Goal: Task Accomplishment & Management: Complete application form

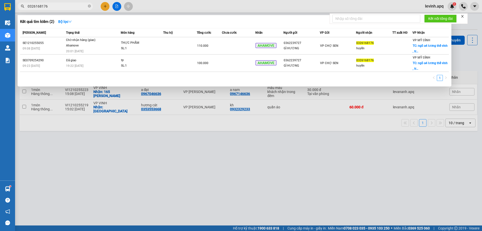
type input "0326168176"
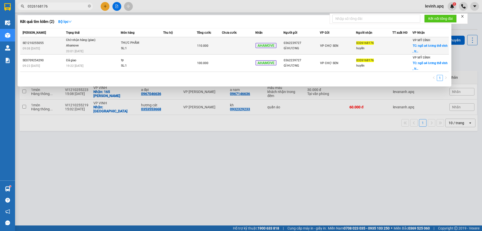
click at [128, 45] on div "THỰC PHẨM" at bounding box center [140, 43] width 38 height 6
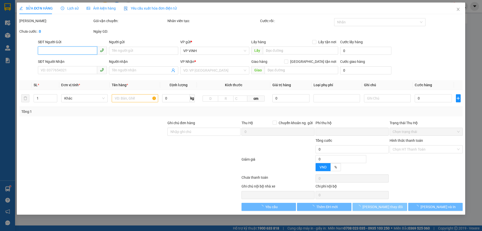
type input "0362239727"
type input "GÌ HƯƠNG"
type input "0326168176"
type input "huyền"
checkbox input "true"
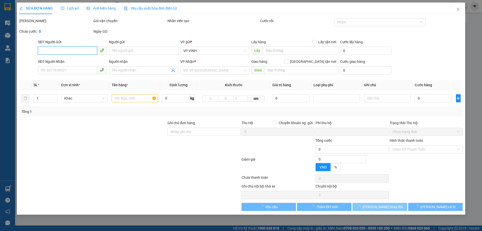
type input "ngõ a4 [PERSON_NAME] , [GEOGRAPHIC_DATA] , nam từ [GEOGRAPHIC_DATA] (phía sau […"
type input "0"
type input "110.000"
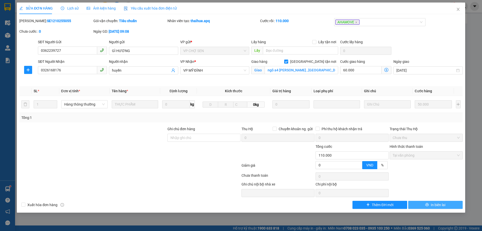
click at [425, 205] on icon "printer" at bounding box center [427, 205] width 4 height 4
